Goal: Task Accomplishment & Management: Use online tool/utility

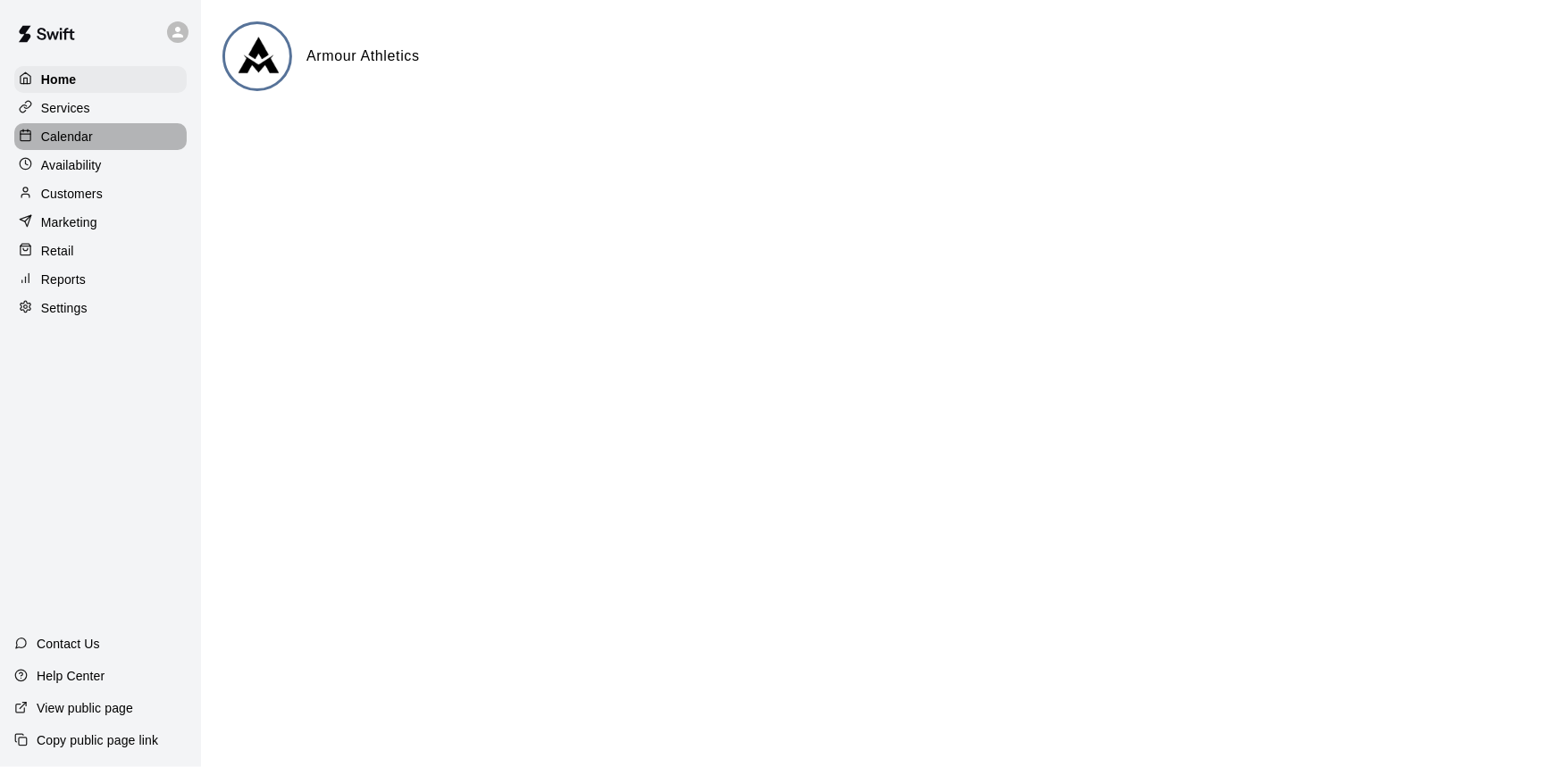
drag, startPoint x: 78, startPoint y: 128, endPoint x: 100, endPoint y: 134, distance: 23.2
click at [78, 130] on div "Calendar" at bounding box center [100, 136] width 172 height 27
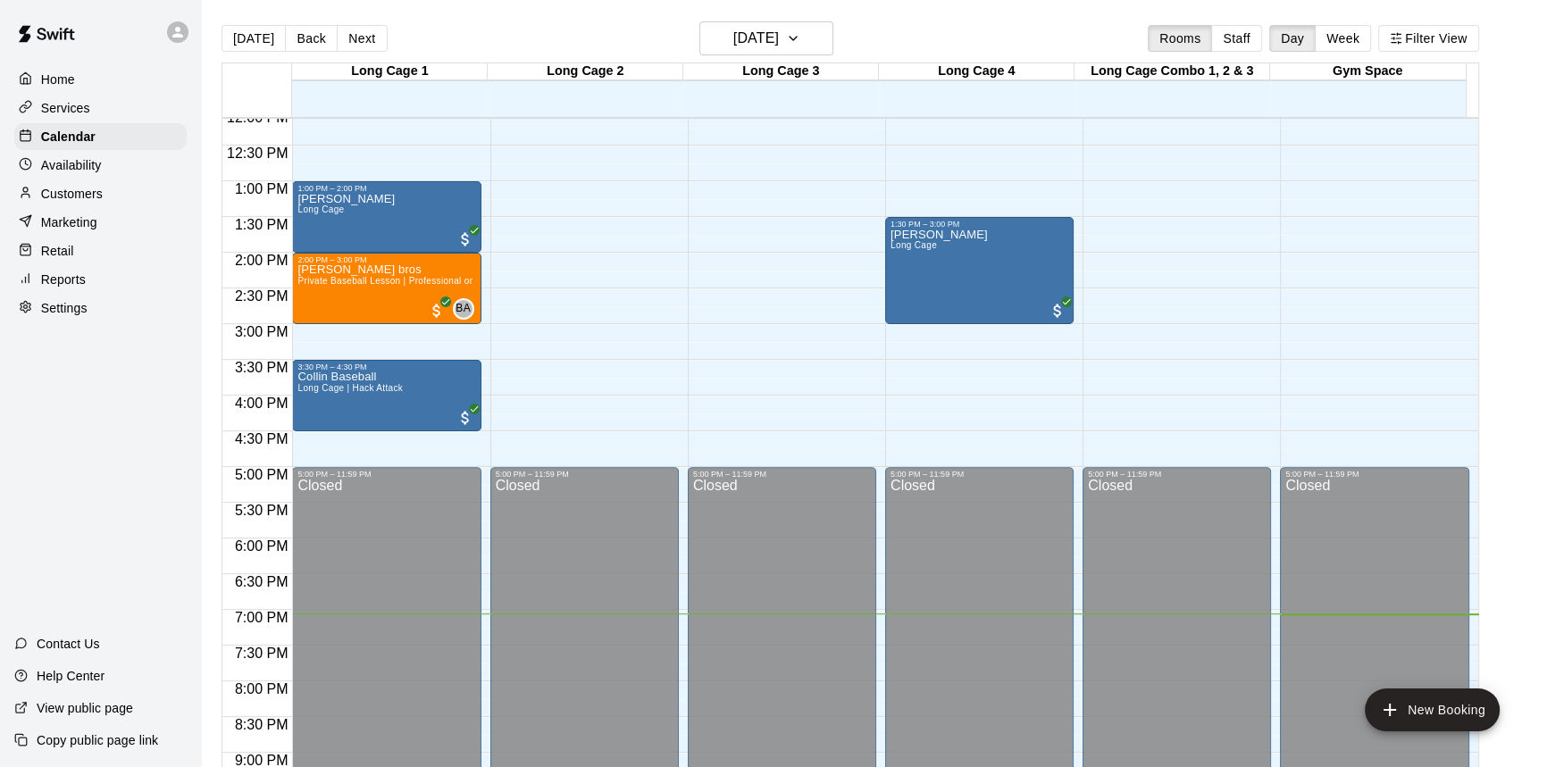
scroll to position [829, 0]
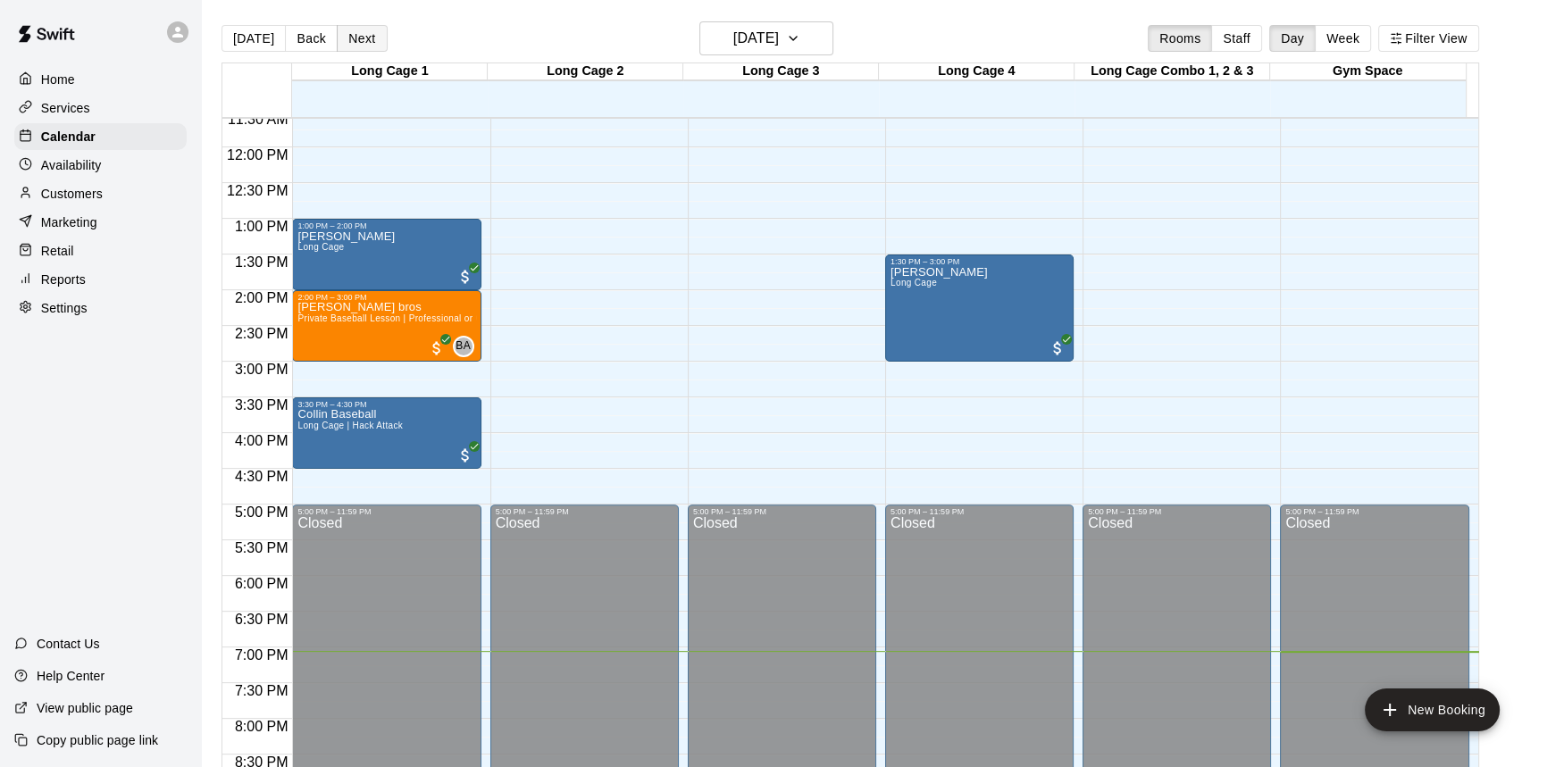
click at [372, 44] on button "Next" at bounding box center [362, 38] width 50 height 27
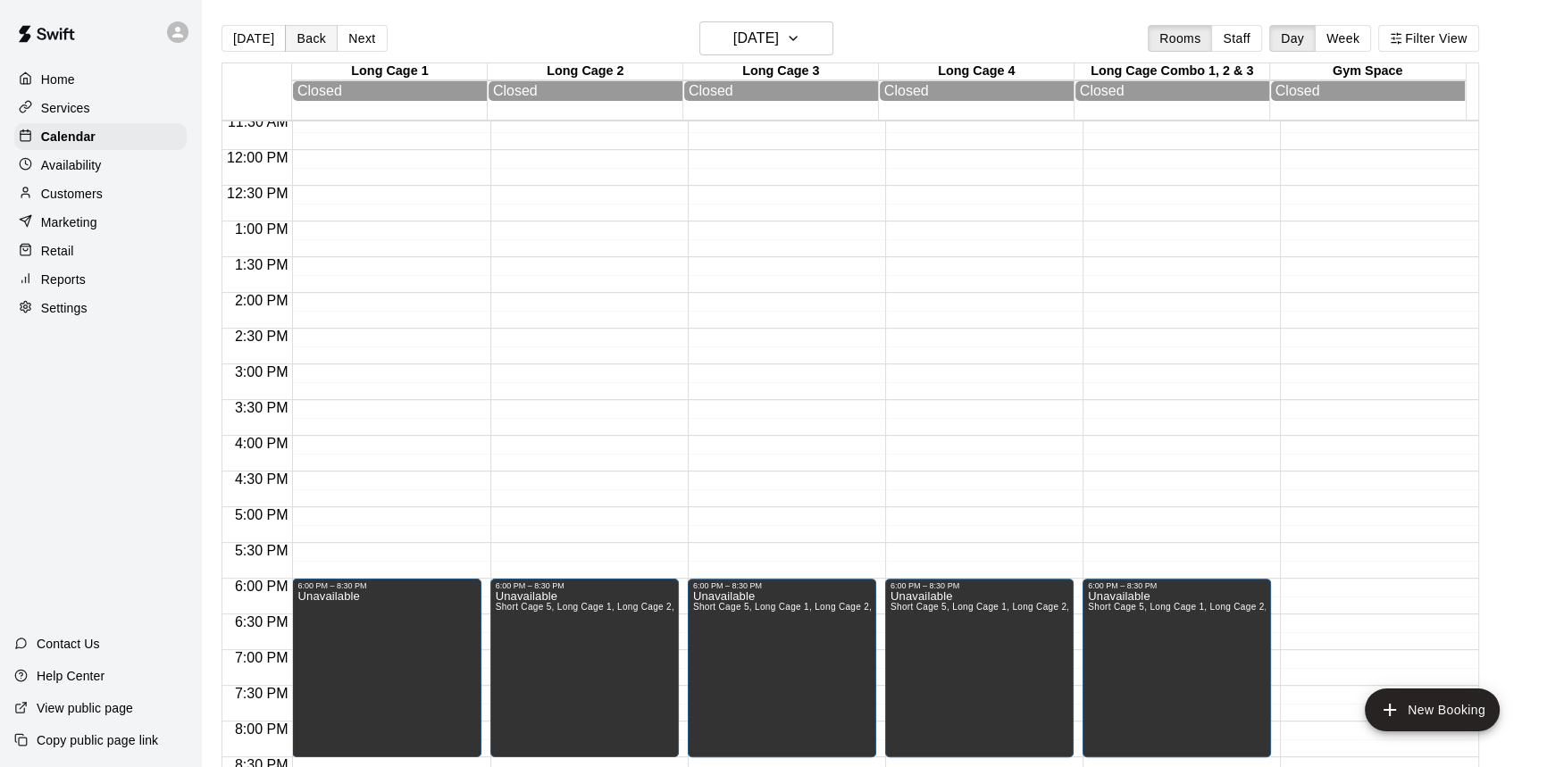
click at [321, 42] on button "Back" at bounding box center [311, 38] width 53 height 27
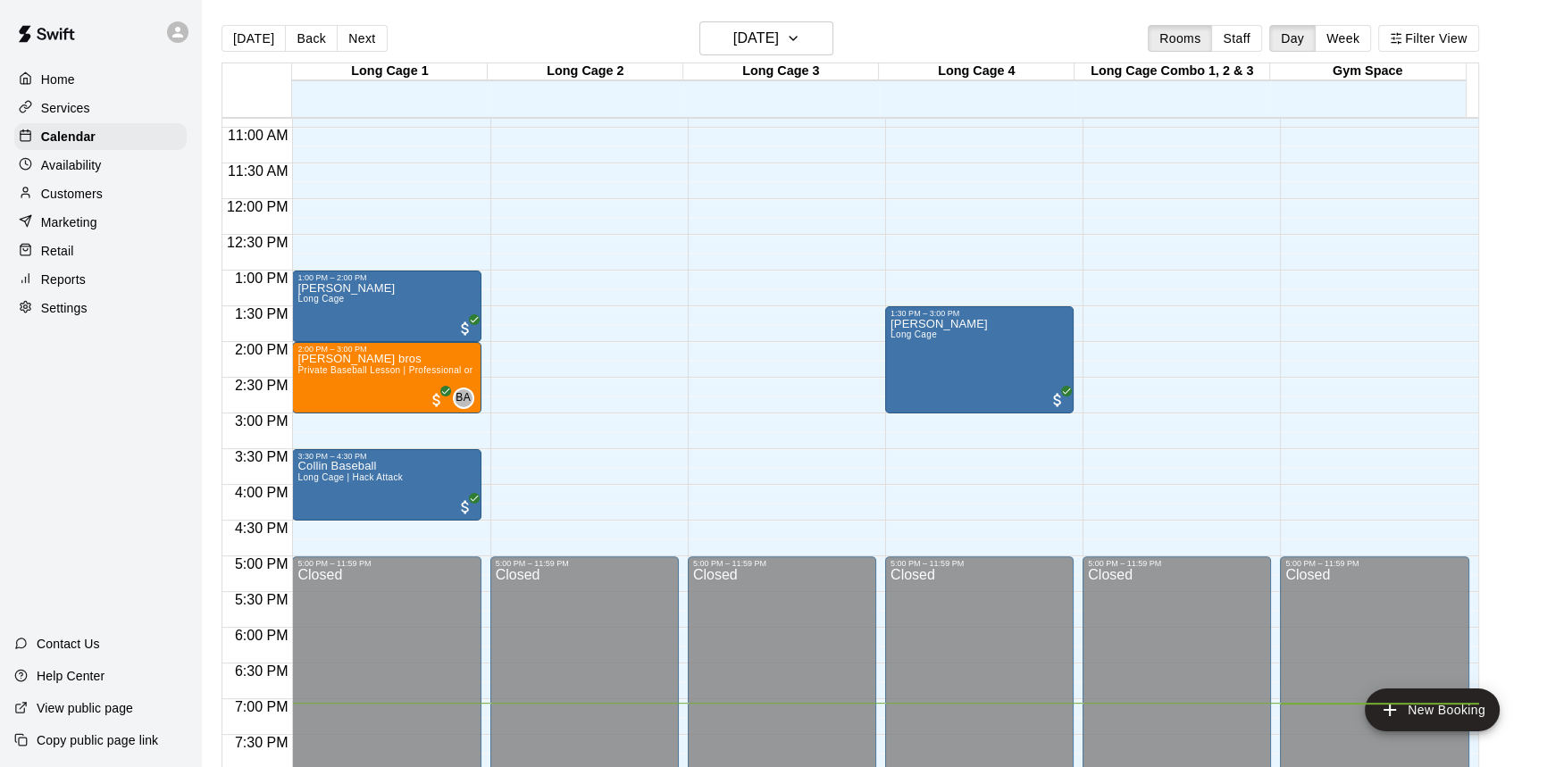
scroll to position [748, 0]
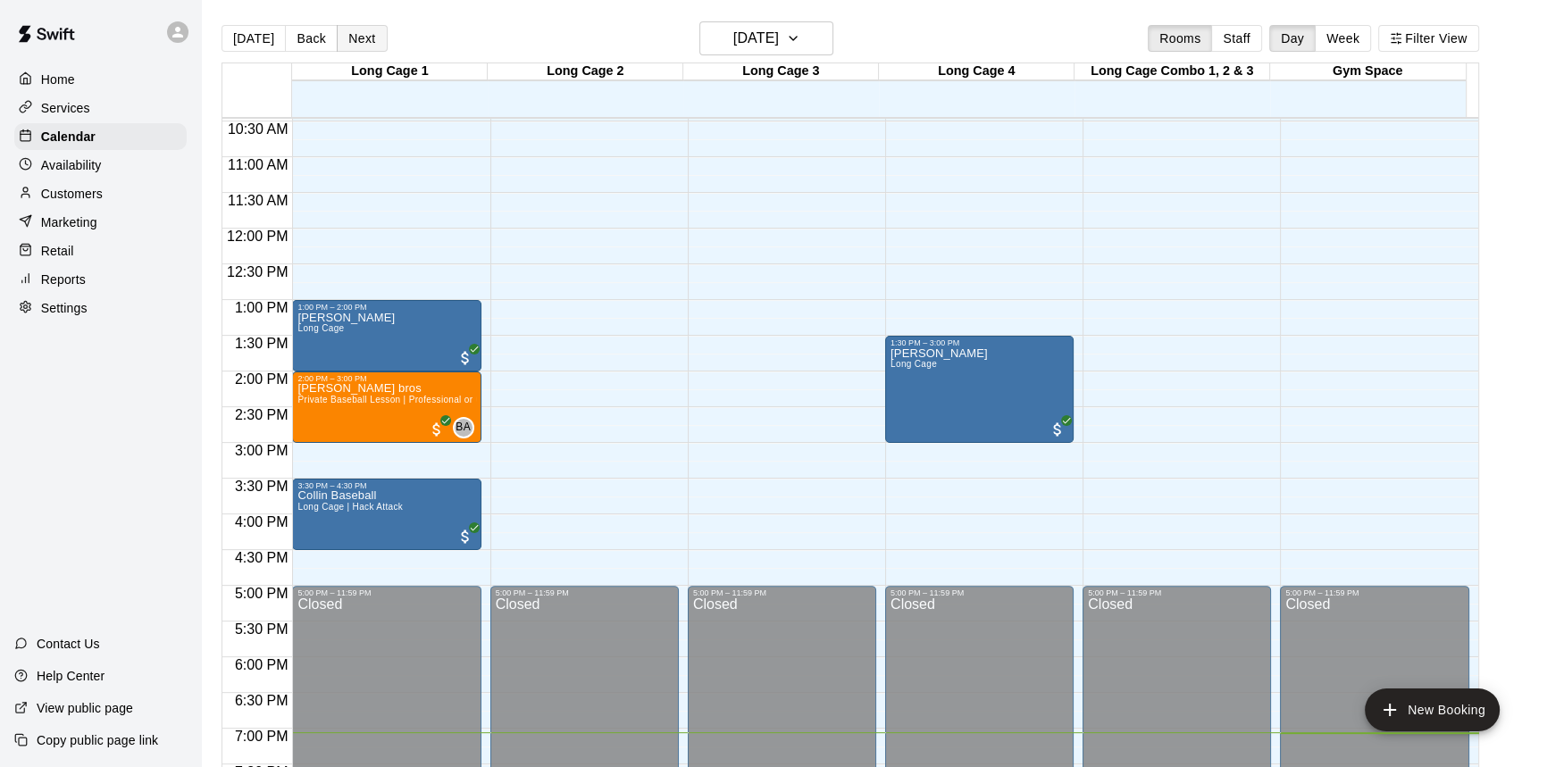
click at [360, 42] on button "Next" at bounding box center [362, 38] width 50 height 27
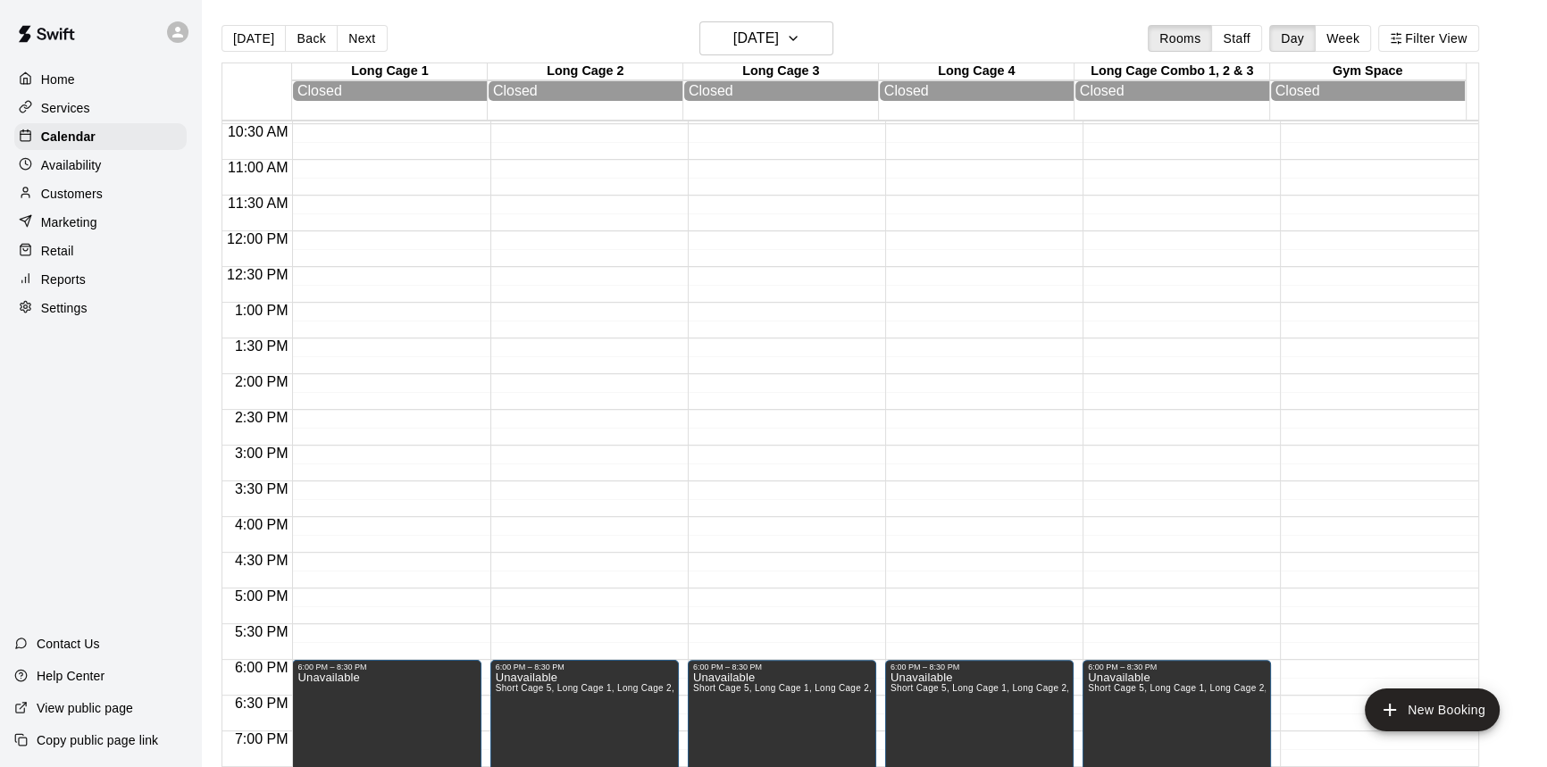
click at [365, 43] on button "Next" at bounding box center [362, 38] width 50 height 27
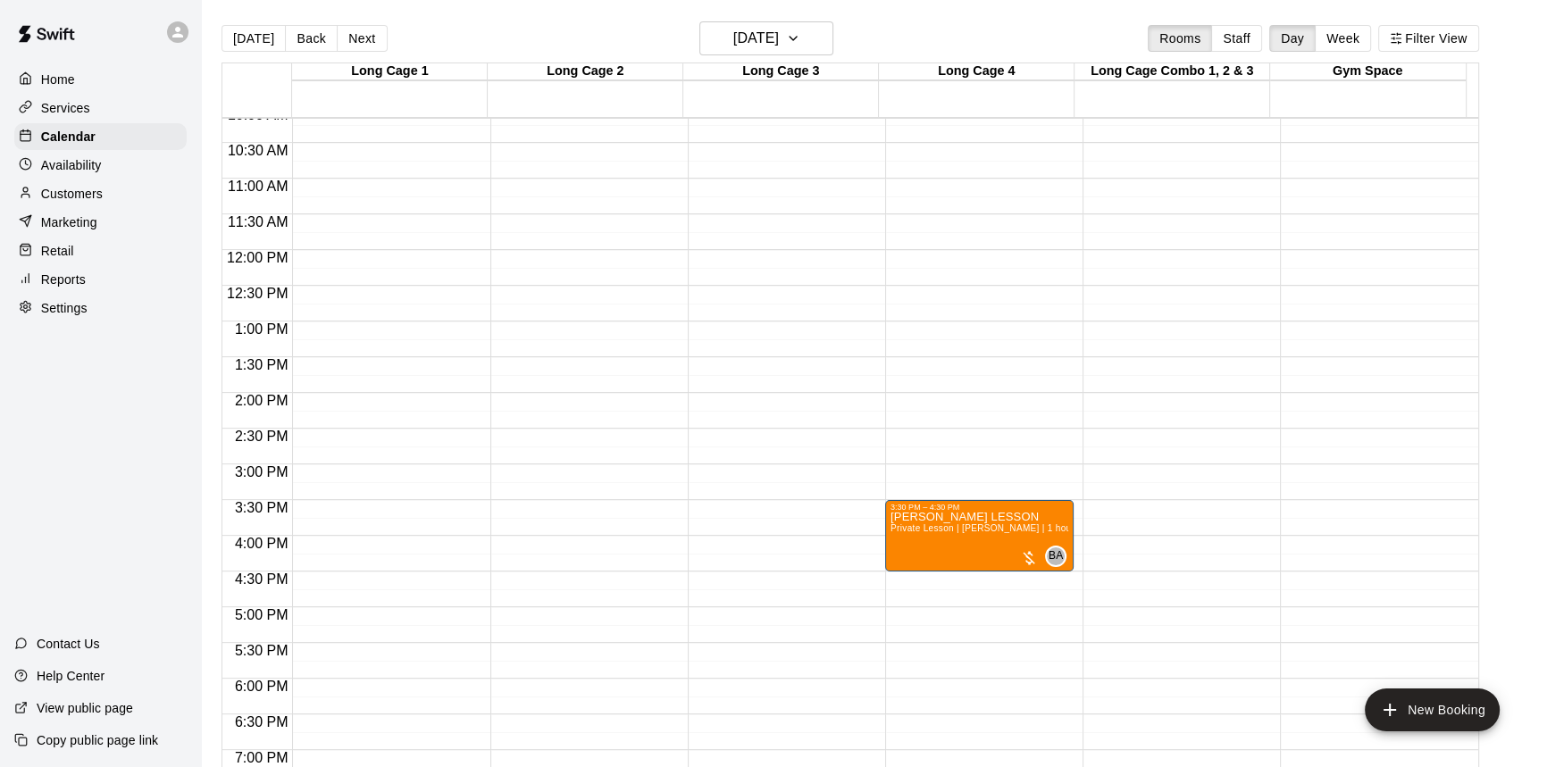
scroll to position [666, 0]
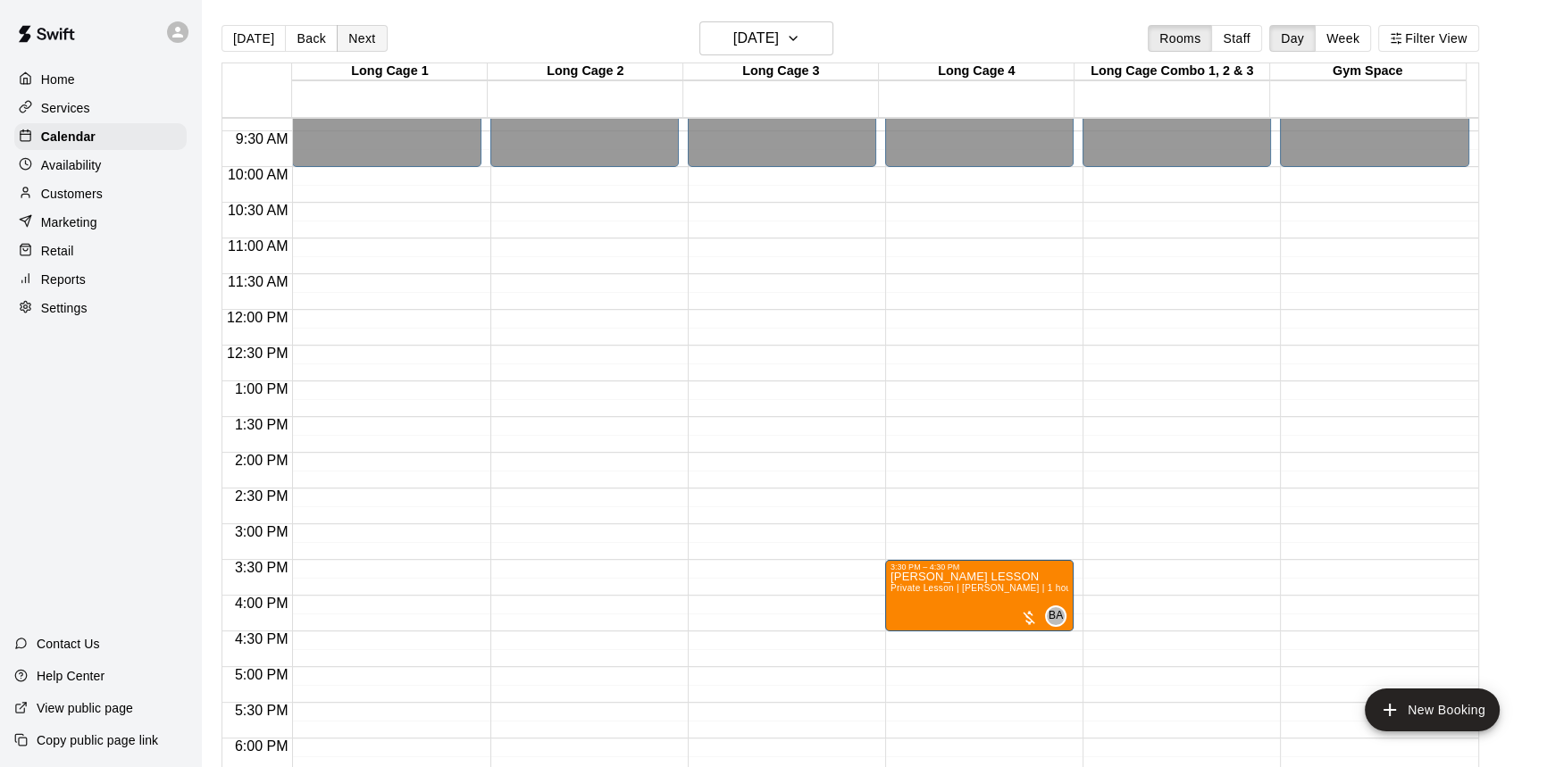
click at [353, 38] on button "Next" at bounding box center [362, 38] width 50 height 27
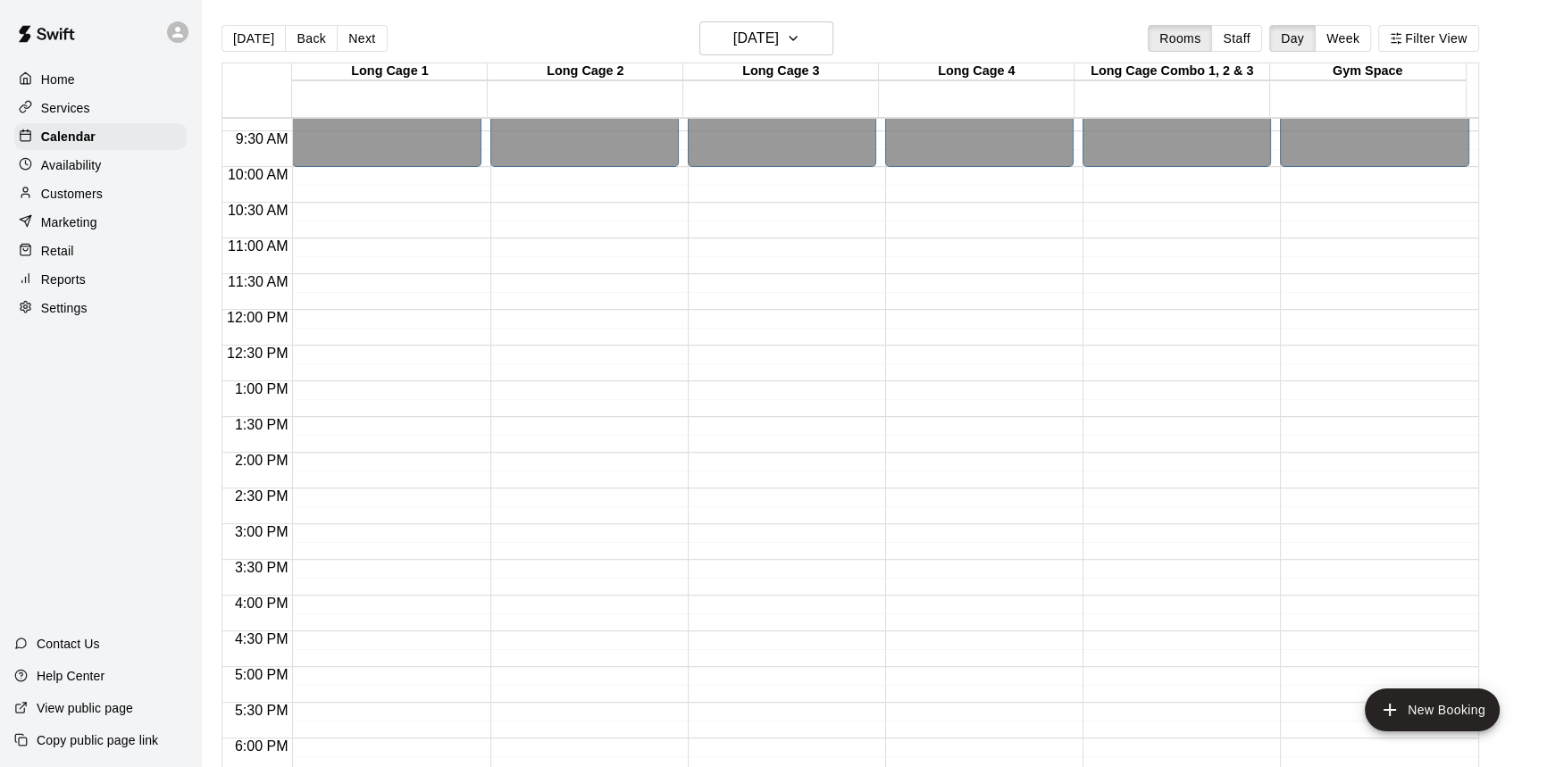
click at [352, 38] on button "Next" at bounding box center [362, 38] width 50 height 27
click at [242, 36] on button "[DATE]" at bounding box center [254, 38] width 64 height 27
